Goal: Task Accomplishment & Management: Manage account settings

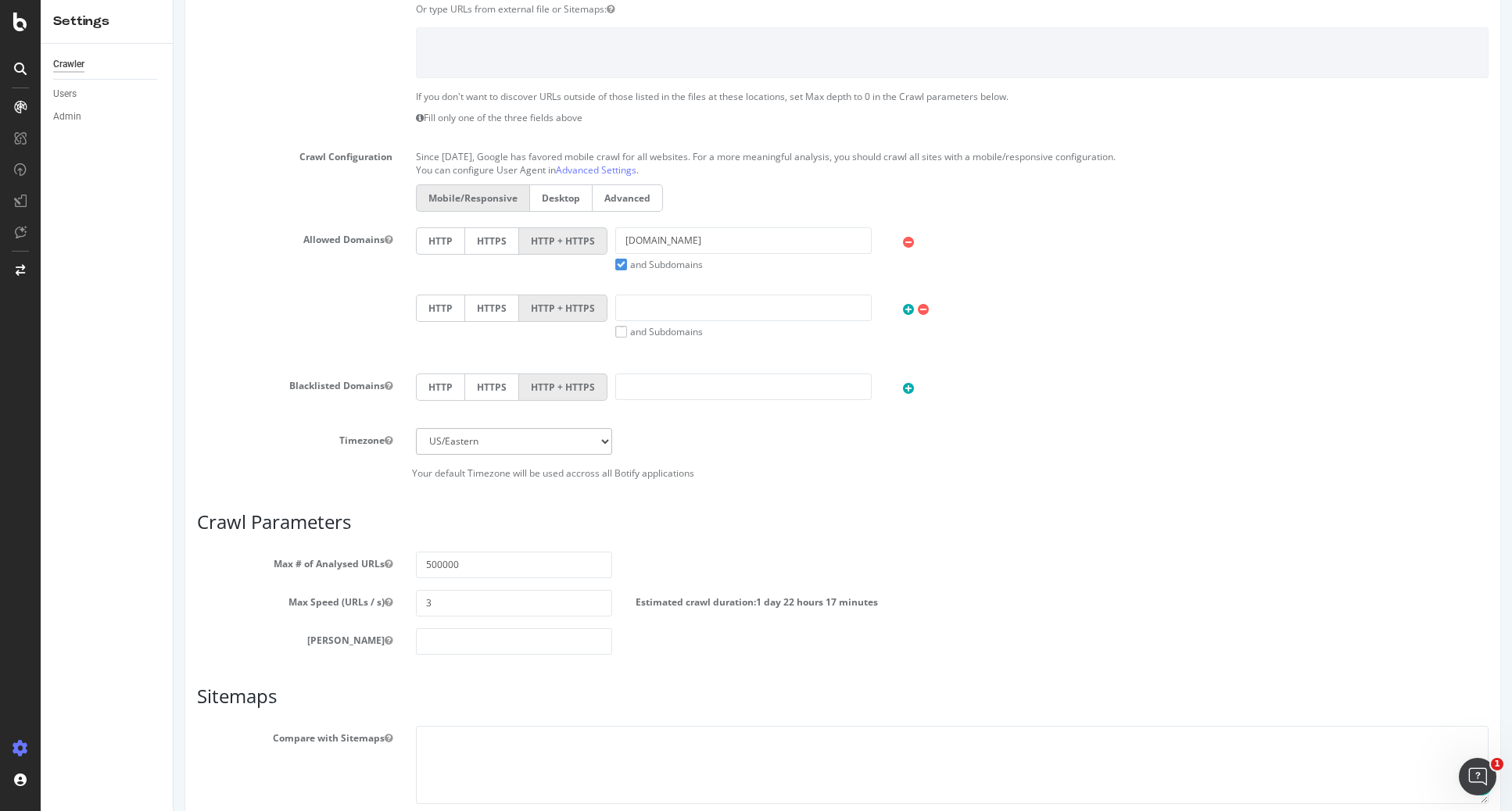
scroll to position [197, 0]
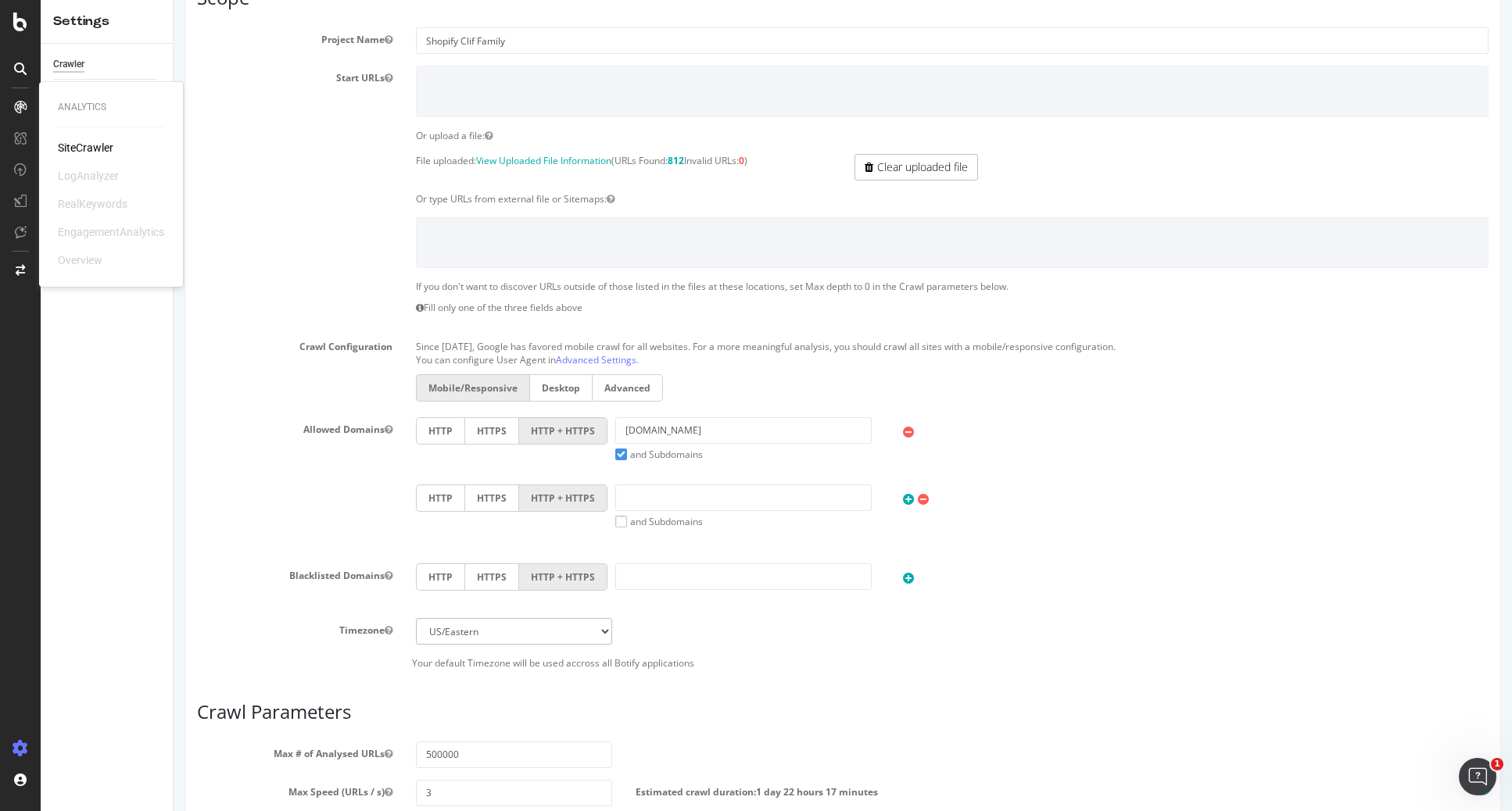
click at [276, 256] on div at bounding box center [843, 243] width 1314 height 51
click at [907, 163] on link "Clear uploaded file" at bounding box center [917, 167] width 124 height 26
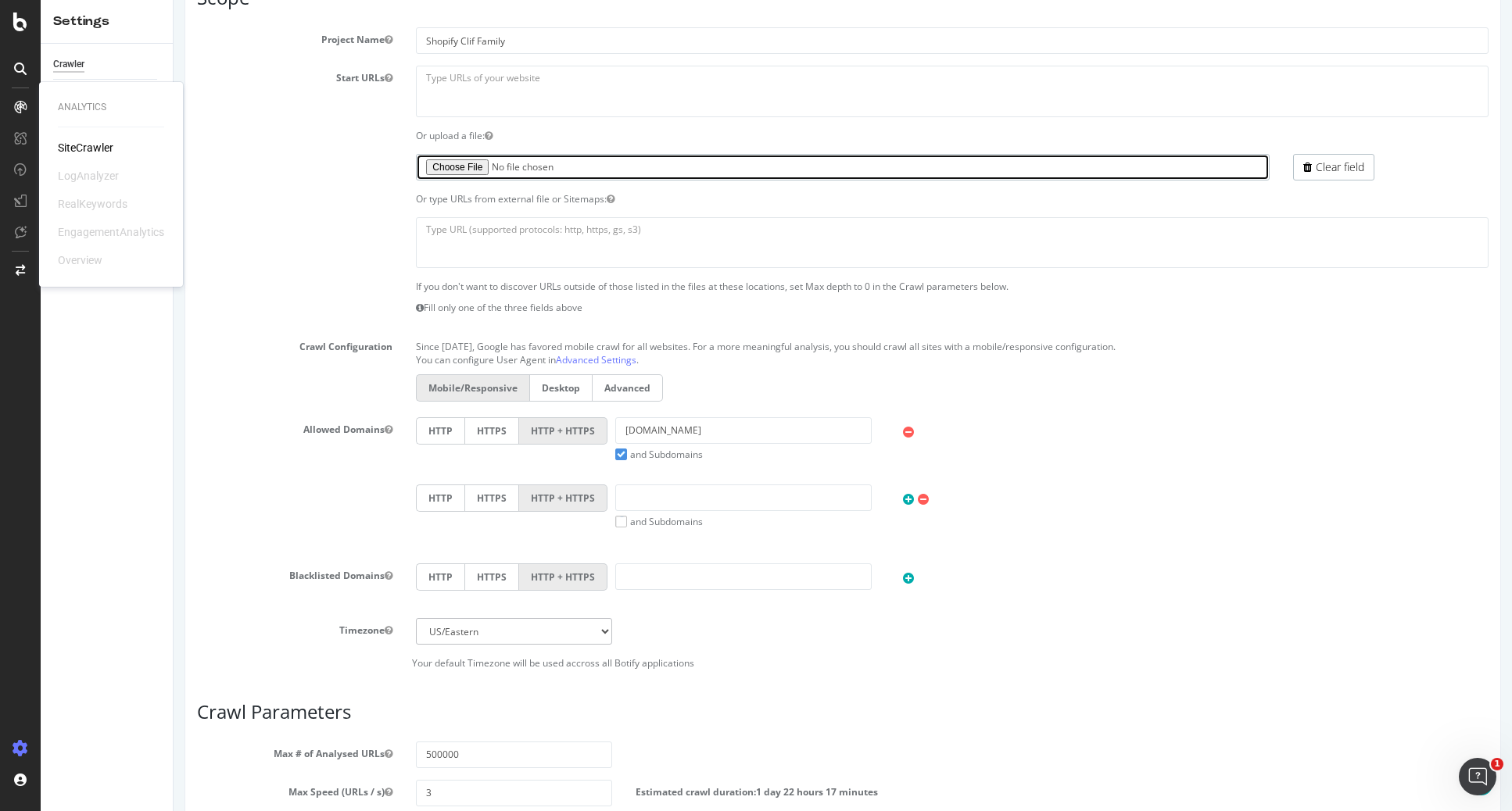
click at [462, 163] on input "file" at bounding box center [842, 167] width 853 height 26
type input "C:\fakepath\clif-migration.txt"
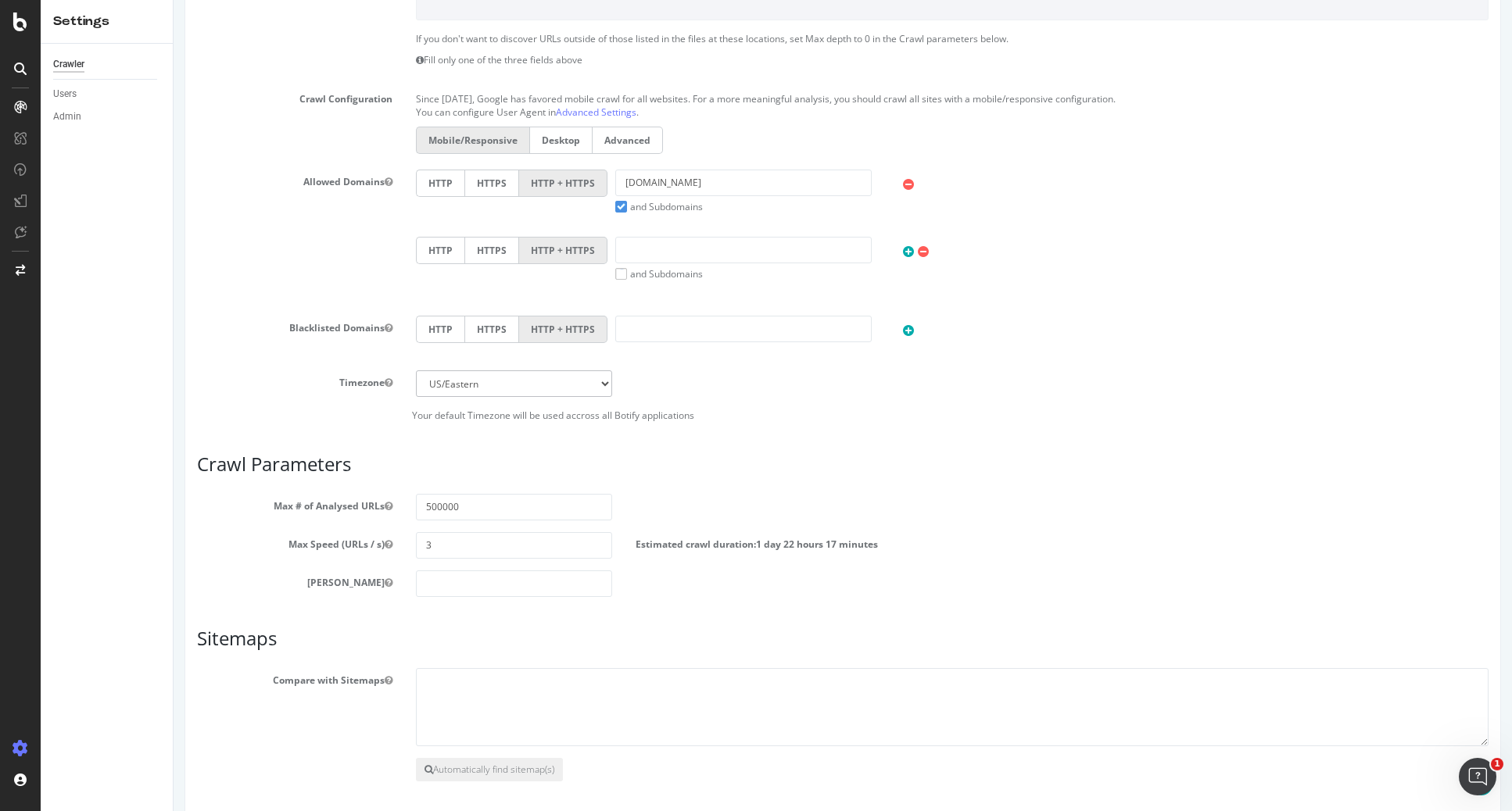
scroll to position [510, 0]
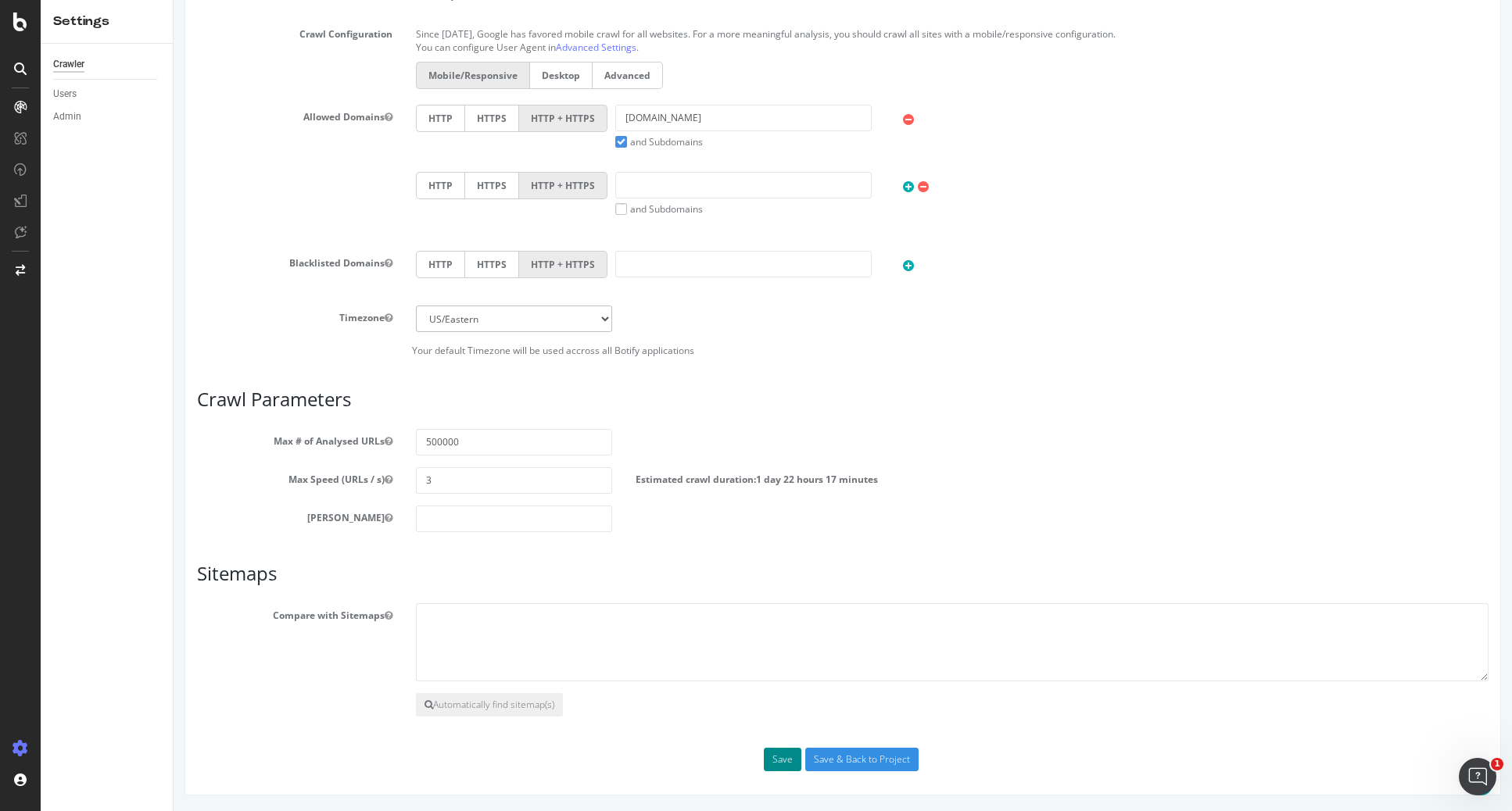
click at [777, 753] on button "Save" at bounding box center [782, 760] width 37 height 24
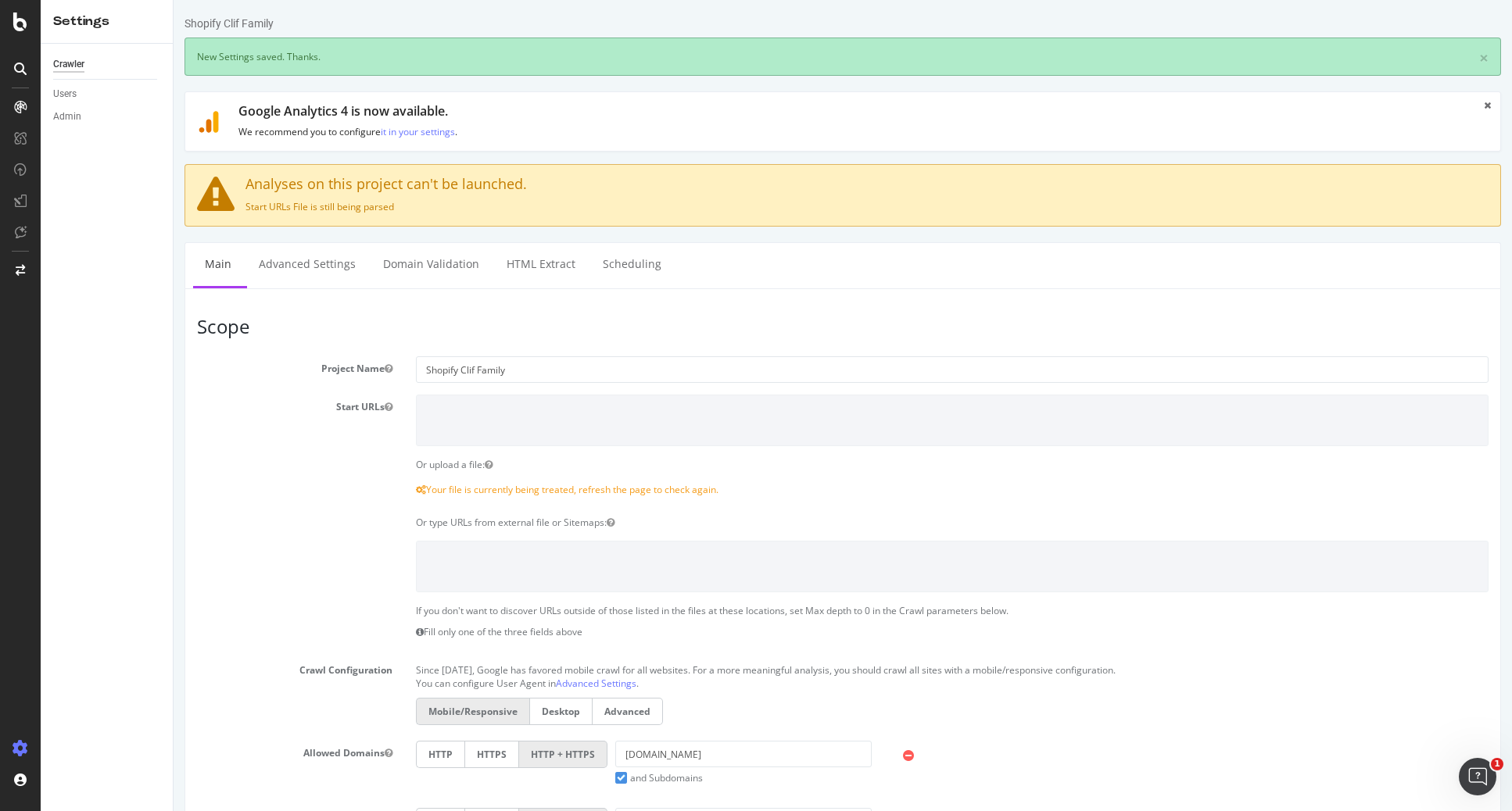
scroll to position [0, 0]
